Goal: Information Seeking & Learning: Understand process/instructions

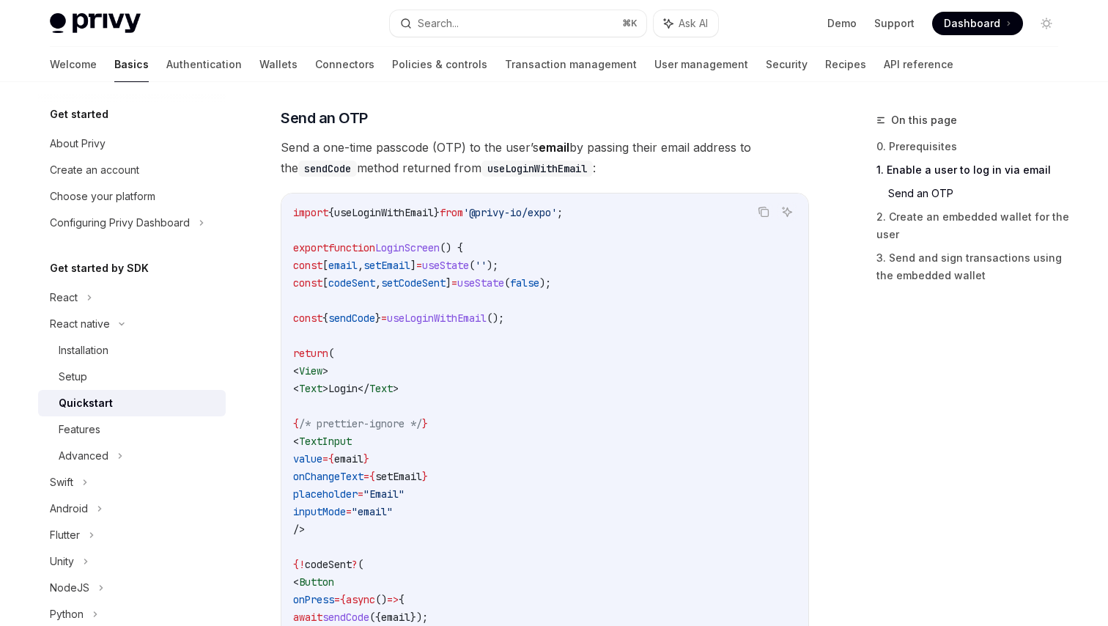
scroll to position [599, 0]
click at [84, 424] on div "Features" at bounding box center [80, 430] width 42 height 18
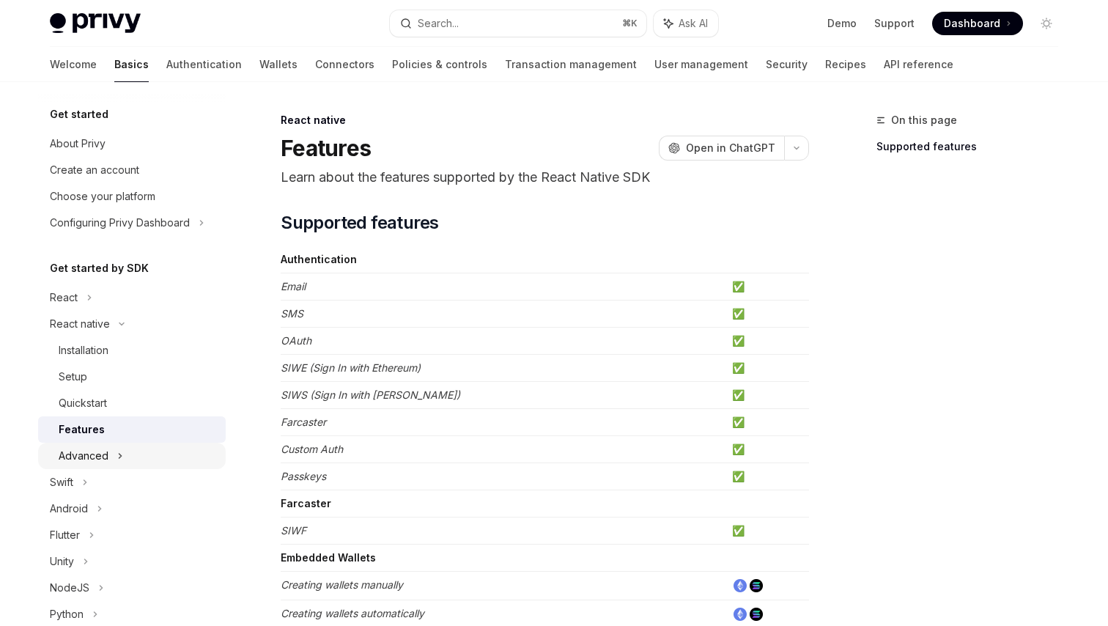
click at [83, 459] on div "Advanced" at bounding box center [84, 456] width 50 height 18
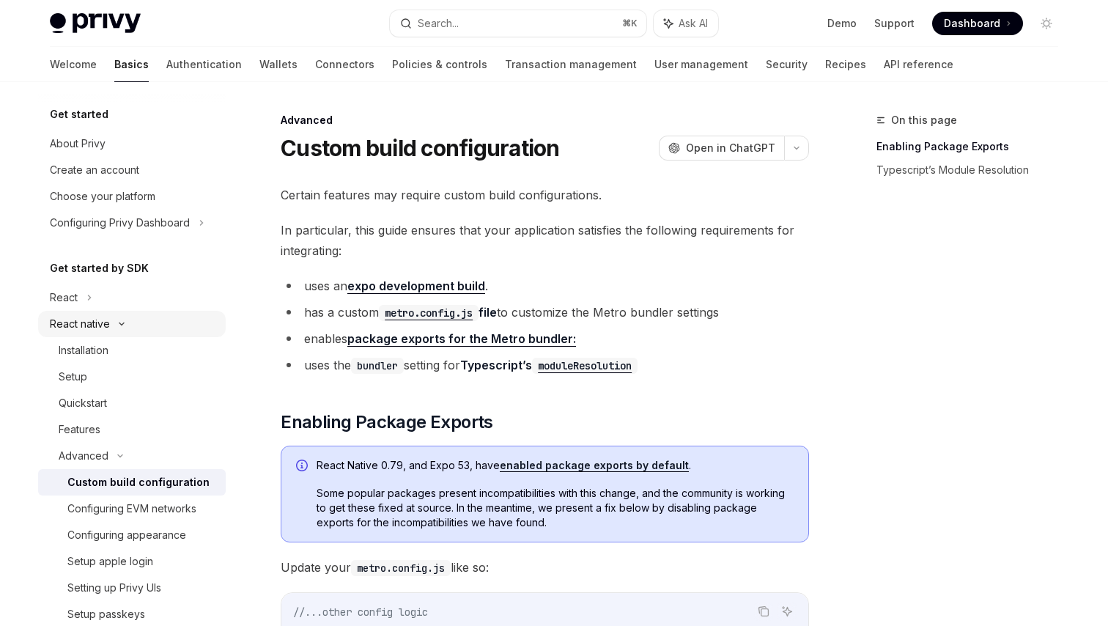
click at [77, 320] on div "React native" at bounding box center [80, 324] width 60 height 18
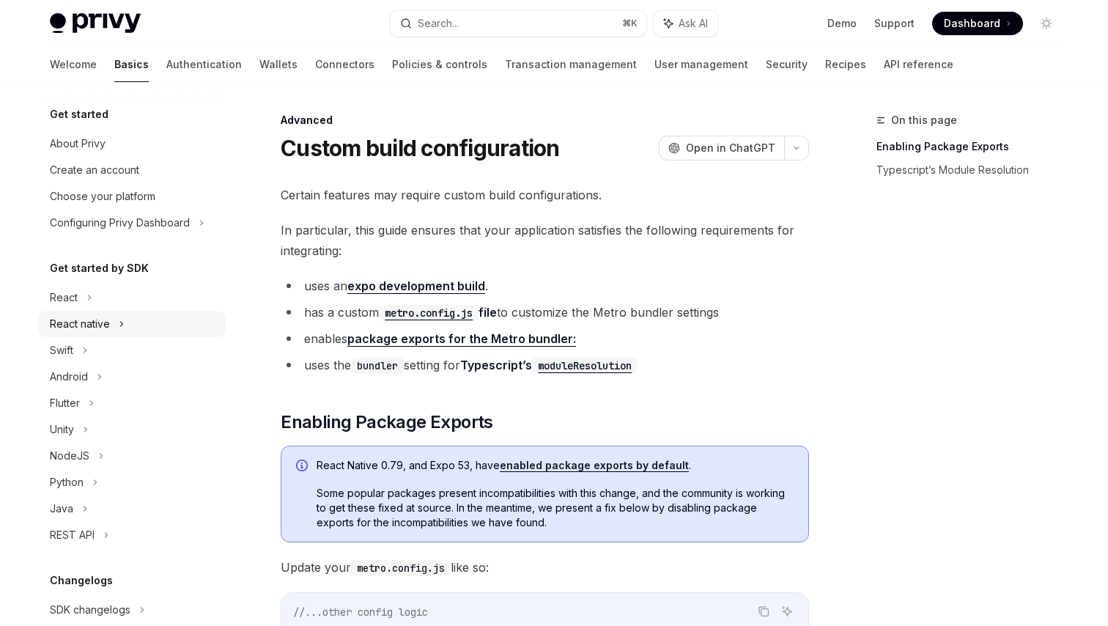
click at [77, 320] on div "React native" at bounding box center [80, 324] width 60 height 18
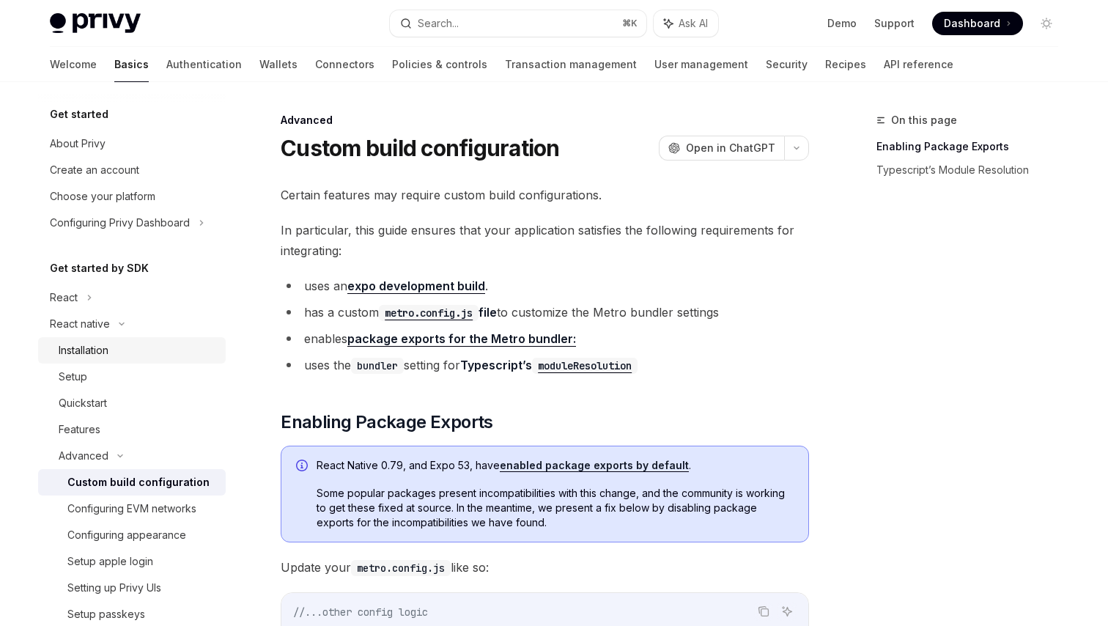
click at [104, 357] on div "Installation" at bounding box center [84, 350] width 50 height 18
type textarea "*"
